Goal: Information Seeking & Learning: Learn about a topic

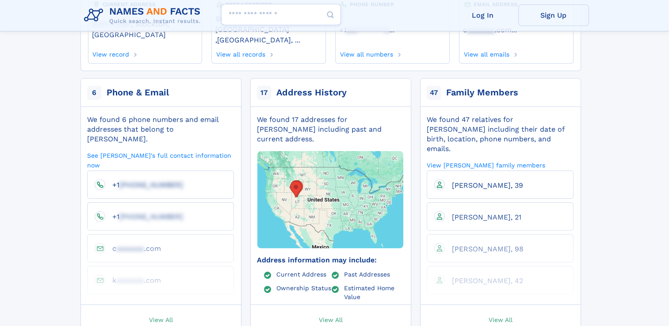
scroll to position [137, 0]
click at [161, 316] on span "View All" at bounding box center [161, 320] width 24 height 8
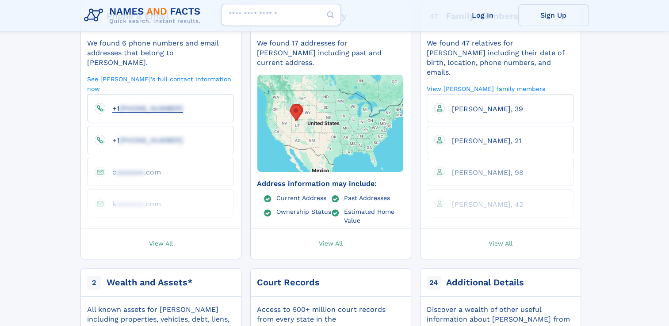
scroll to position [221, 0]
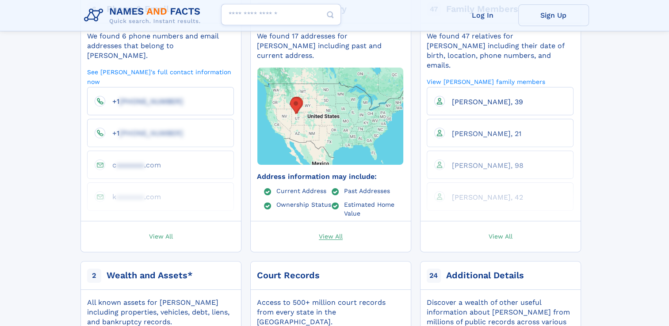
click at [324, 232] on span "View All" at bounding box center [331, 236] width 24 height 8
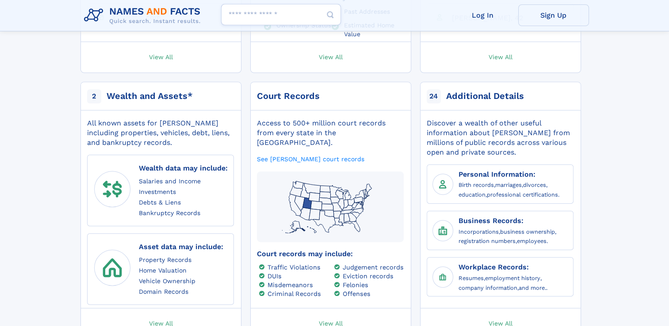
scroll to position [441, 0]
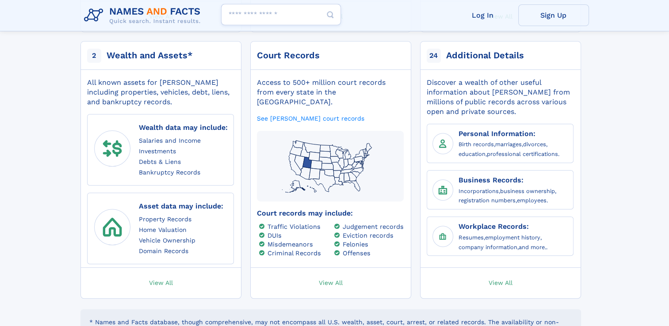
click at [444, 137] on img at bounding box center [442, 143] width 13 height 13
click at [513, 268] on link "View All" at bounding box center [500, 283] width 169 height 30
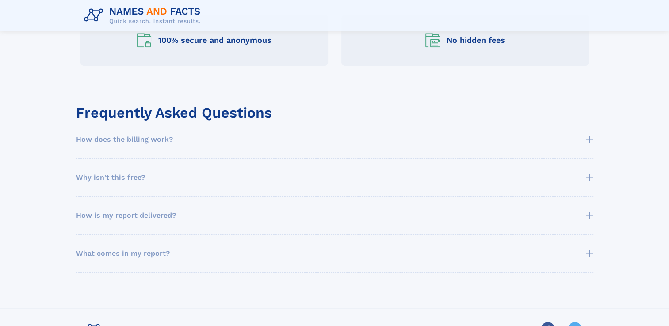
scroll to position [410, 0]
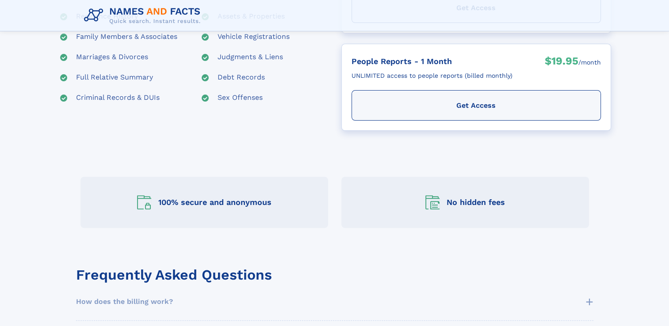
scroll to position [248, 0]
